Goal: Find specific page/section: Find specific page/section

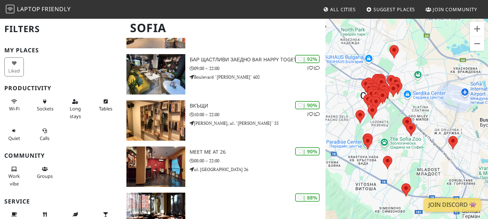
scroll to position [434, 0]
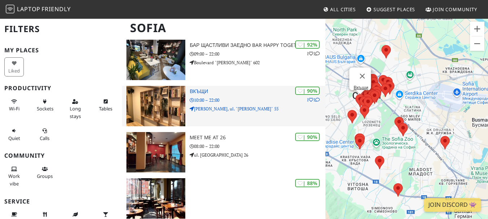
click at [164, 90] on img at bounding box center [156, 106] width 59 height 40
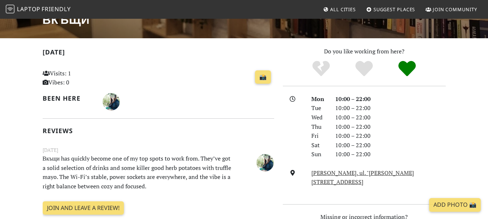
scroll to position [145, 0]
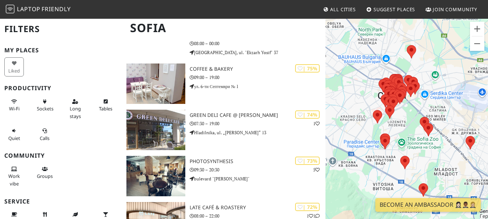
scroll to position [1576, 0]
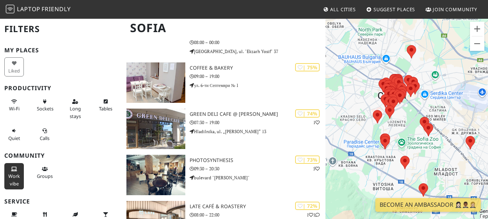
click at [15, 174] on span "Work vibe" at bounding box center [14, 180] width 12 height 14
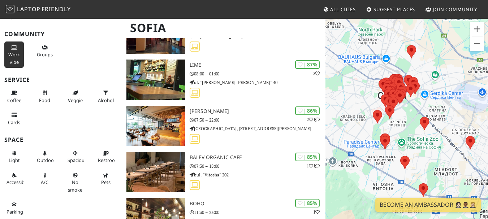
scroll to position [1605, 0]
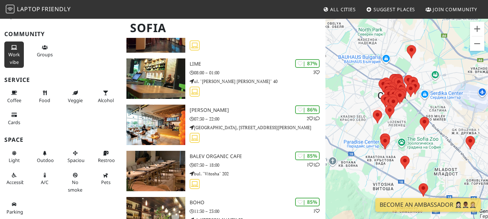
click at [378, 148] on div "To navigate, press the arrow keys." at bounding box center [407, 127] width 163 height 219
